Goal: Task Accomplishment & Management: Use online tool/utility

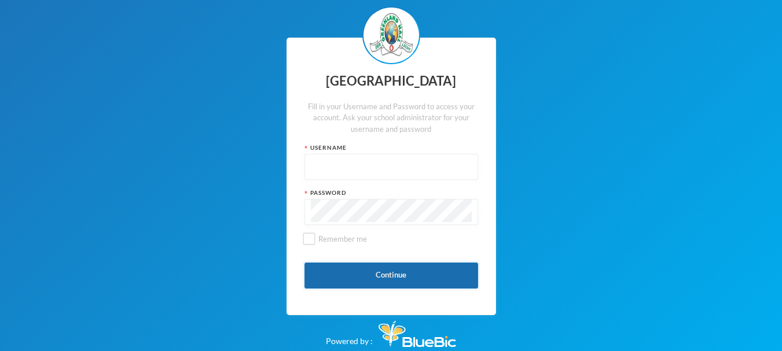
type input "glh25cs20"
click at [412, 284] on button "Continue" at bounding box center [392, 276] width 174 height 26
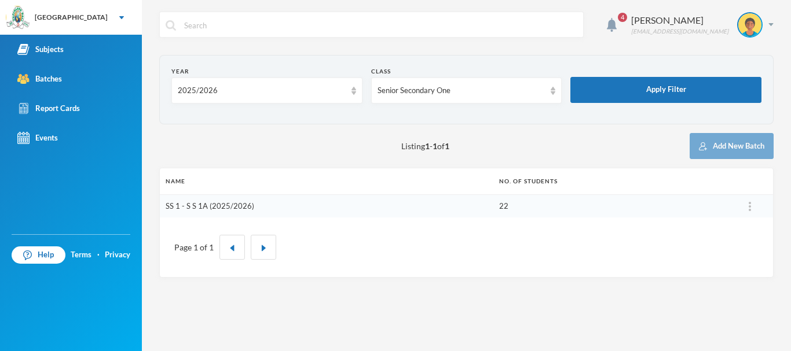
click at [241, 208] on link "SS 1 - S S 1A (2025/2026)" at bounding box center [210, 205] width 89 height 9
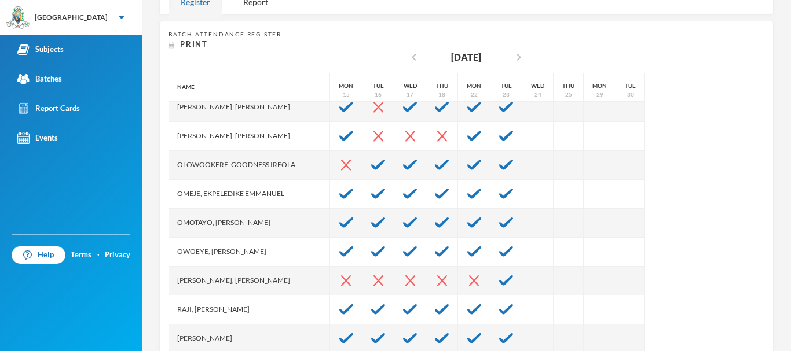
scroll to position [376, 0]
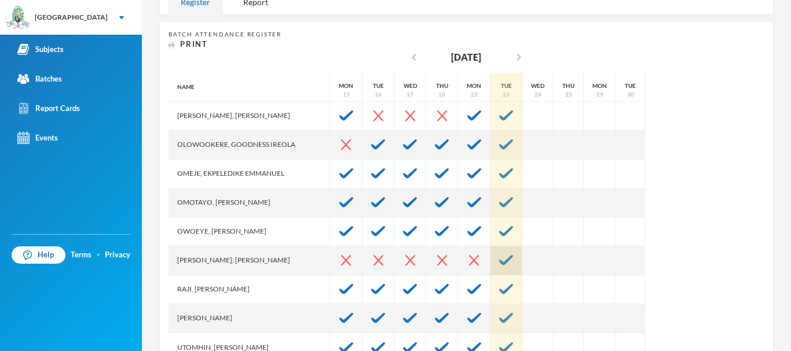
click at [513, 265] on img at bounding box center [506, 260] width 14 height 10
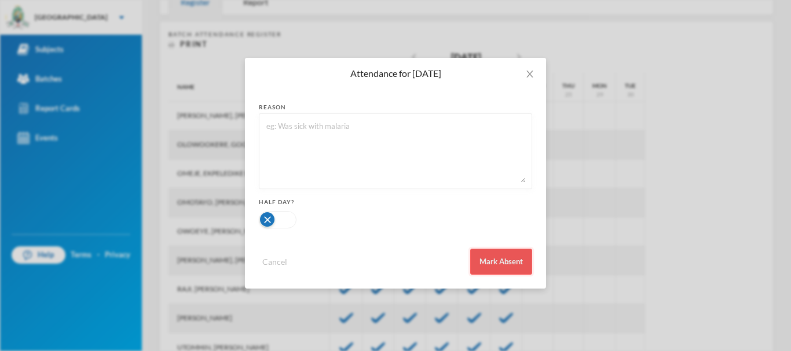
click at [504, 263] on button "Mark Absent" at bounding box center [501, 262] width 62 height 26
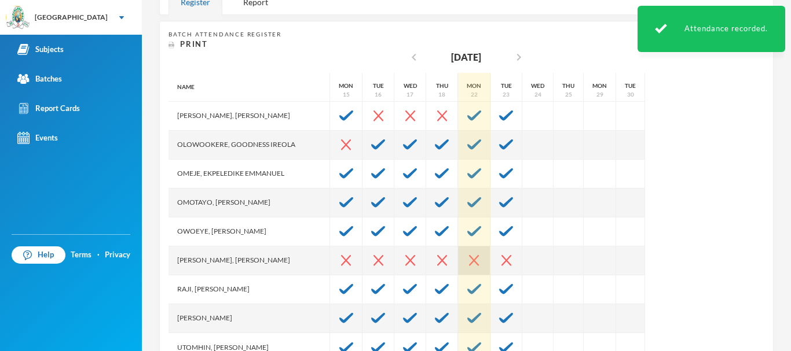
click at [479, 260] on img at bounding box center [474, 260] width 10 height 11
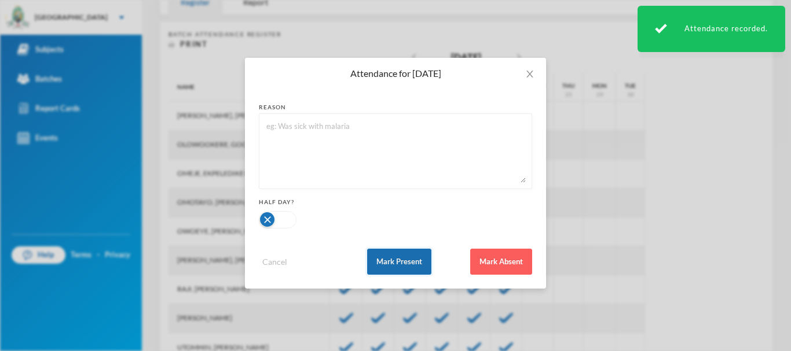
click at [418, 264] on button "Mark Present" at bounding box center [399, 262] width 64 height 26
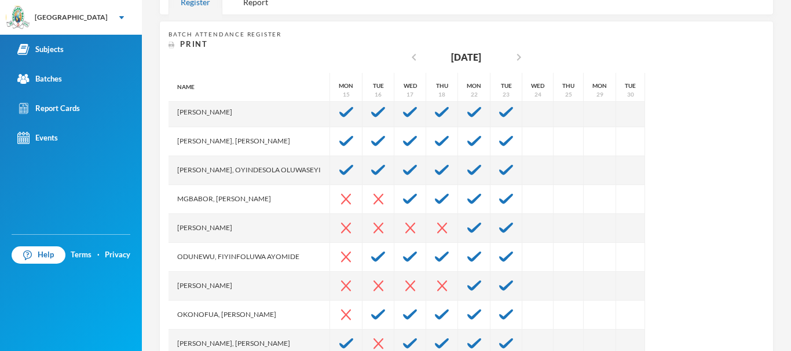
scroll to position [120, 0]
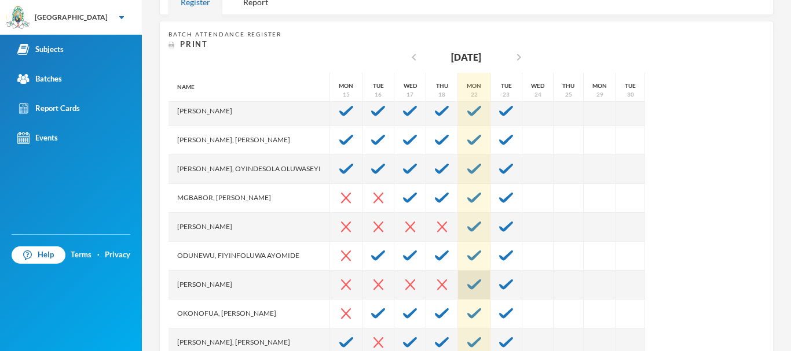
click at [490, 275] on div at bounding box center [474, 285] width 32 height 29
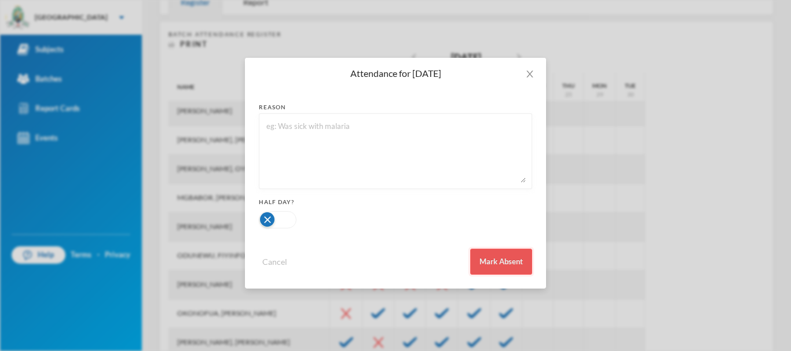
click at [507, 256] on button "Mark Absent" at bounding box center [501, 262] width 62 height 26
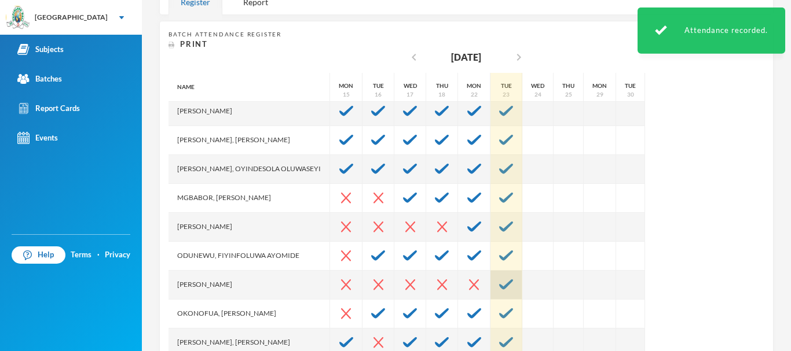
click at [513, 283] on img at bounding box center [506, 285] width 14 height 10
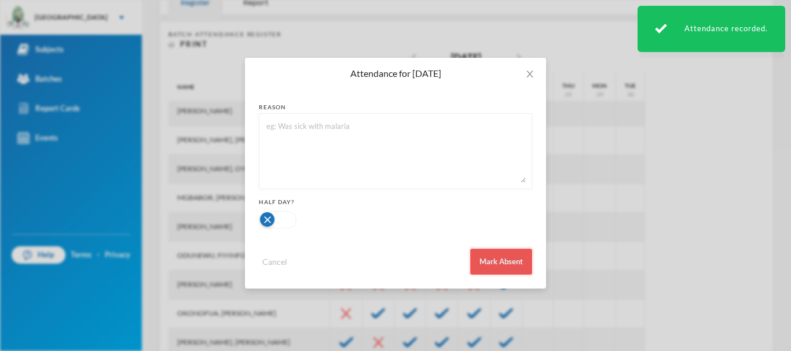
click at [512, 261] on button "Mark Absent" at bounding box center [501, 262] width 62 height 26
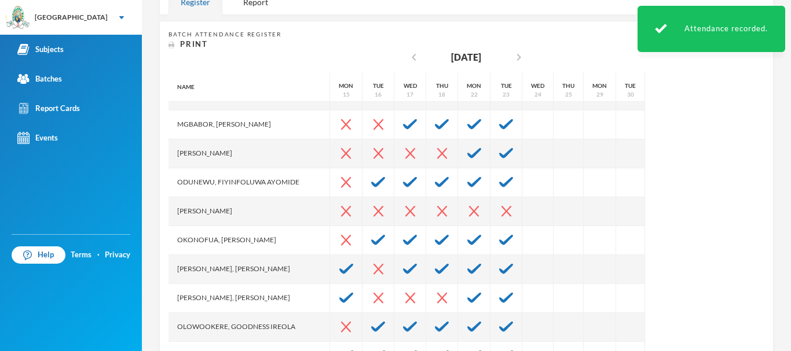
scroll to position [195, 0]
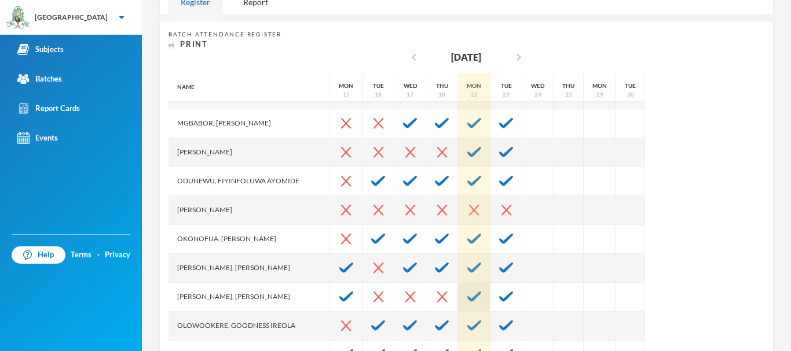
click at [481, 296] on img at bounding box center [474, 297] width 14 height 10
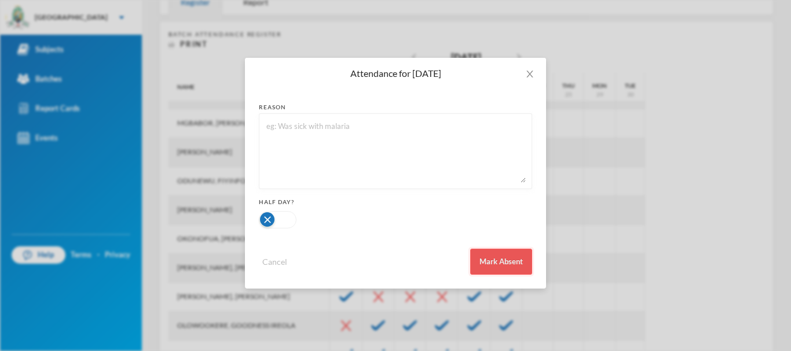
click at [483, 268] on button "Mark Absent" at bounding box center [501, 262] width 62 height 26
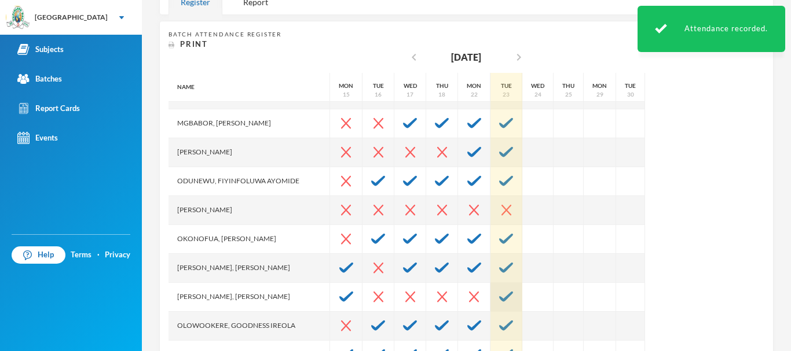
click at [513, 297] on img at bounding box center [506, 297] width 14 height 10
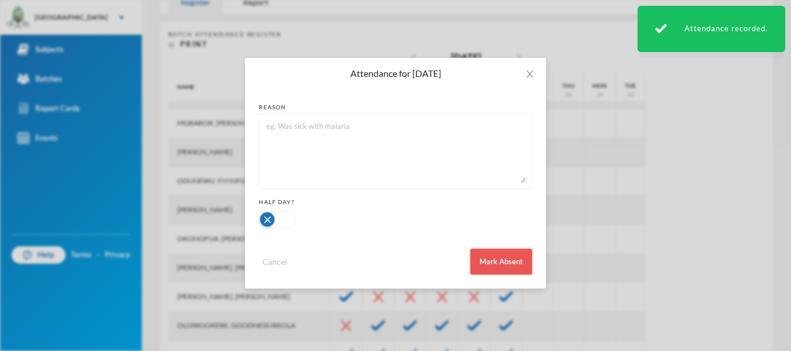
click at [514, 264] on button "Mark Absent" at bounding box center [501, 262] width 62 height 26
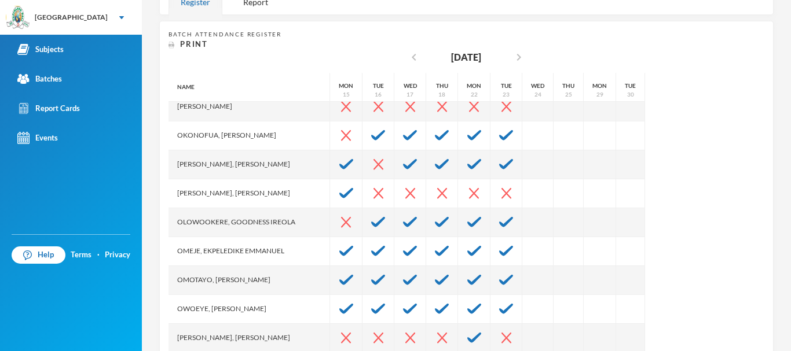
scroll to position [376, 0]
